Goal: Use online tool/utility: Utilize a website feature to perform a specific function

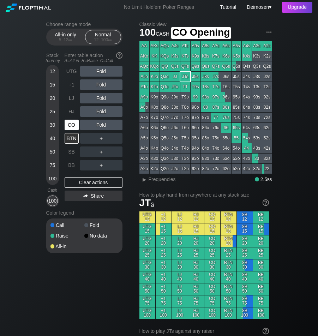
click at [65, 126] on div "CO" at bounding box center [72, 125] width 14 height 11
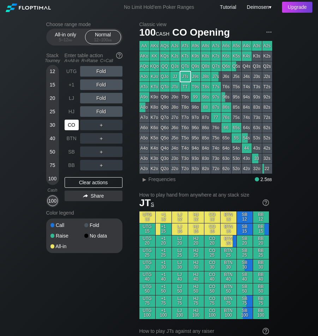
click at [70, 127] on div "CO" at bounding box center [72, 125] width 14 height 11
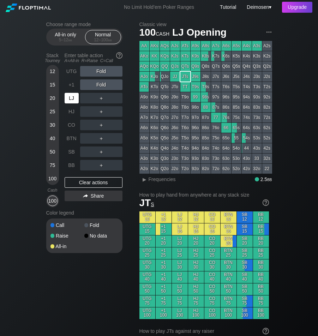
click at [71, 101] on div "LJ" at bounding box center [72, 98] width 14 height 11
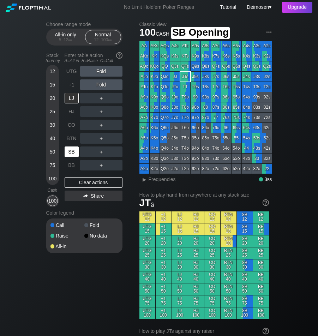
click at [69, 147] on div "SB" at bounding box center [73, 151] width 16 height 13
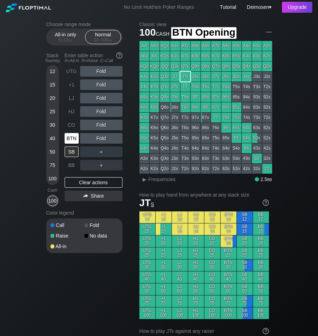
click at [71, 137] on div "BTN" at bounding box center [72, 138] width 14 height 11
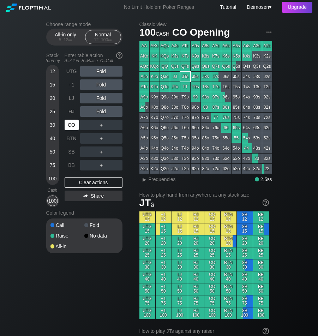
click at [76, 126] on div "CO" at bounding box center [72, 125] width 14 height 11
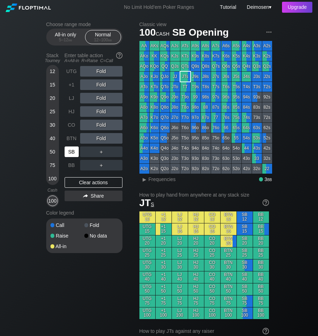
click at [70, 153] on div "SB" at bounding box center [72, 151] width 14 height 11
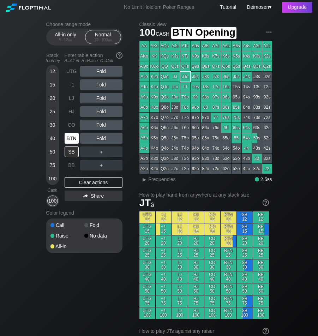
click at [73, 137] on div "BTN" at bounding box center [72, 138] width 14 height 11
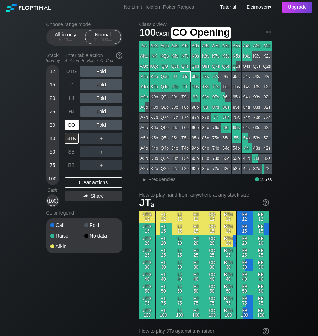
click at [71, 130] on div "CO" at bounding box center [72, 125] width 14 height 11
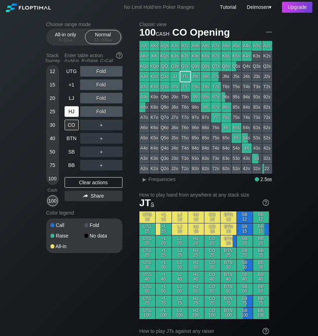
click at [68, 110] on div "HJ" at bounding box center [72, 111] width 14 height 11
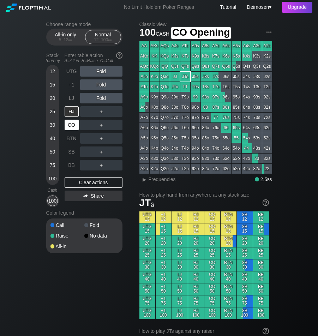
click at [70, 126] on div "CO" at bounding box center [72, 125] width 14 height 11
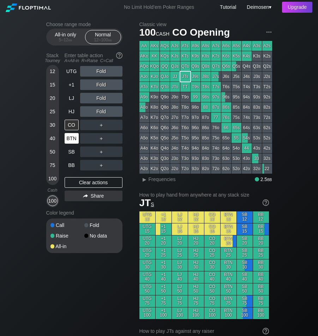
click at [77, 141] on div "BTN" at bounding box center [72, 138] width 14 height 11
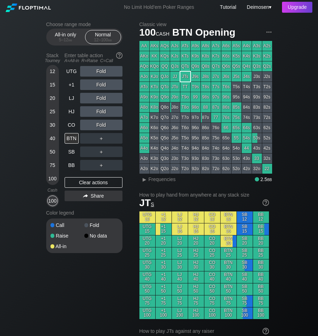
click at [109, 209] on div "Color legend" at bounding box center [84, 212] width 76 height 11
click at [108, 207] on div "UTG Fold +1 Fold LJ Fold HJ Fold CO Fold BTN ＋ SB ＋ BB ＋ Clear actions Share" at bounding box center [94, 136] width 58 height 141
